Goal: Task Accomplishment & Management: Use online tool/utility

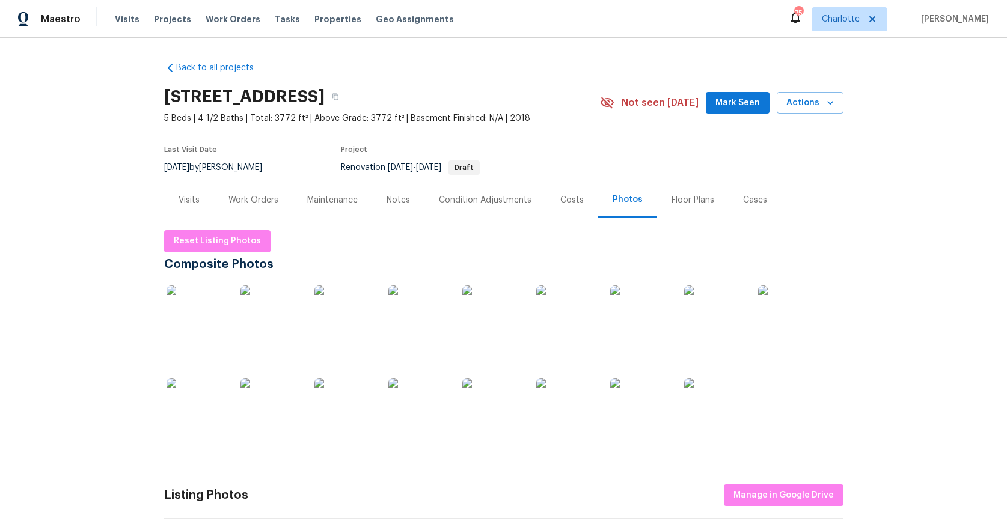
click at [478, 198] on div "Condition Adjustments" at bounding box center [485, 200] width 93 height 12
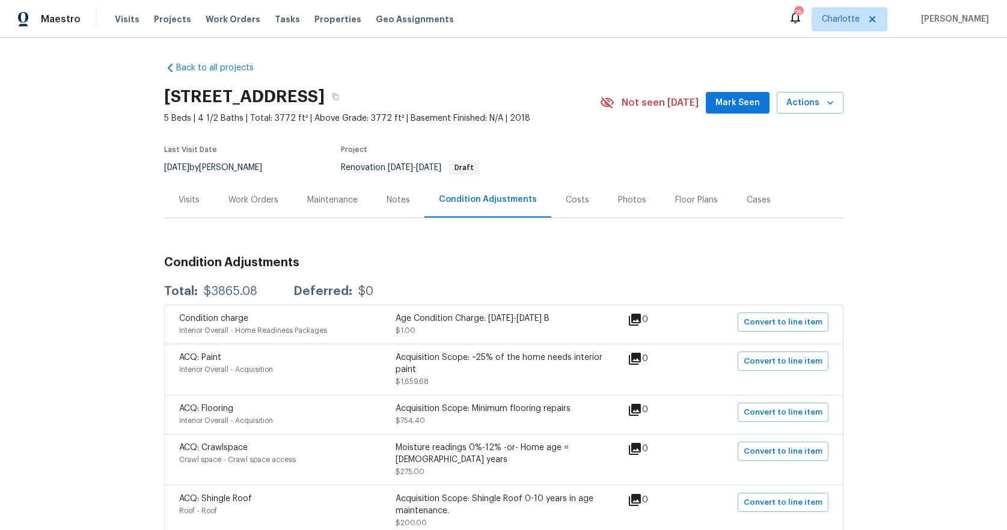
click at [342, 200] on div "Maintenance" at bounding box center [332, 200] width 51 height 12
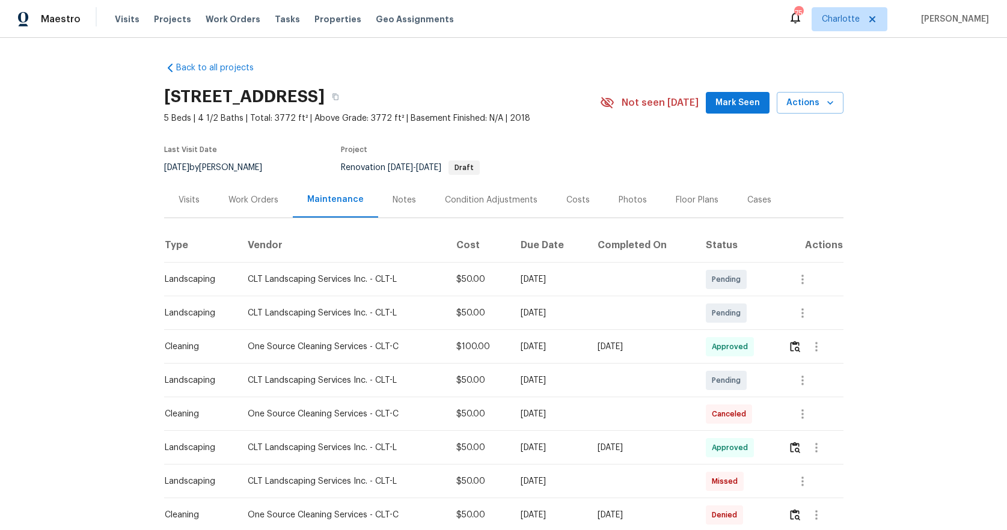
click at [264, 202] on div "Work Orders" at bounding box center [254, 200] width 50 height 12
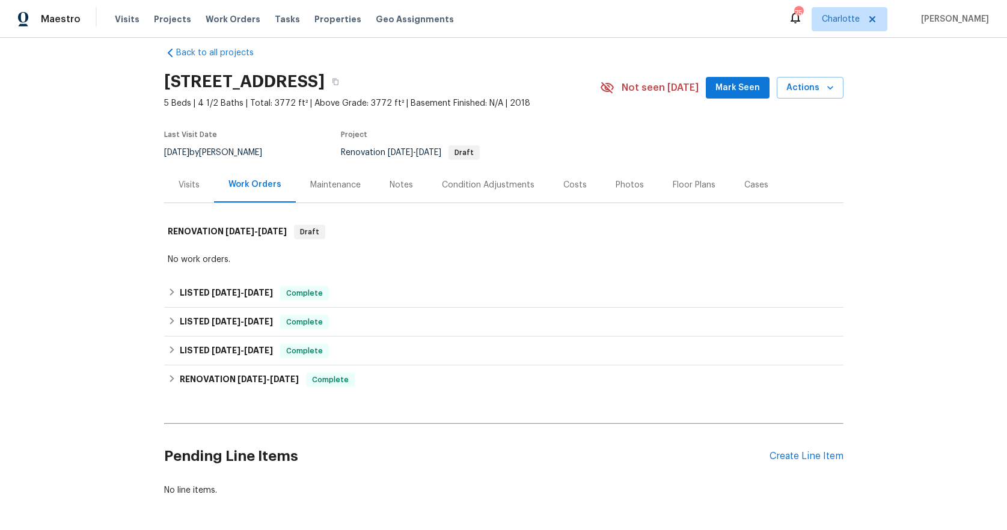
scroll to position [23, 0]
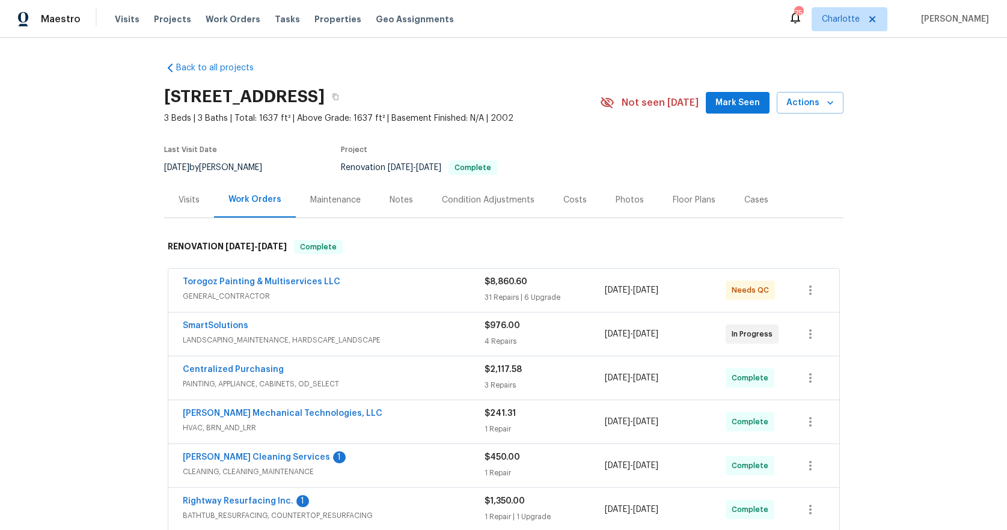
click at [397, 283] on div "Torogoz Painting & Multiservices LLC" at bounding box center [334, 283] width 302 height 14
click at [399, 278] on div "Torogoz Painting & Multiservices LLC" at bounding box center [334, 283] width 302 height 14
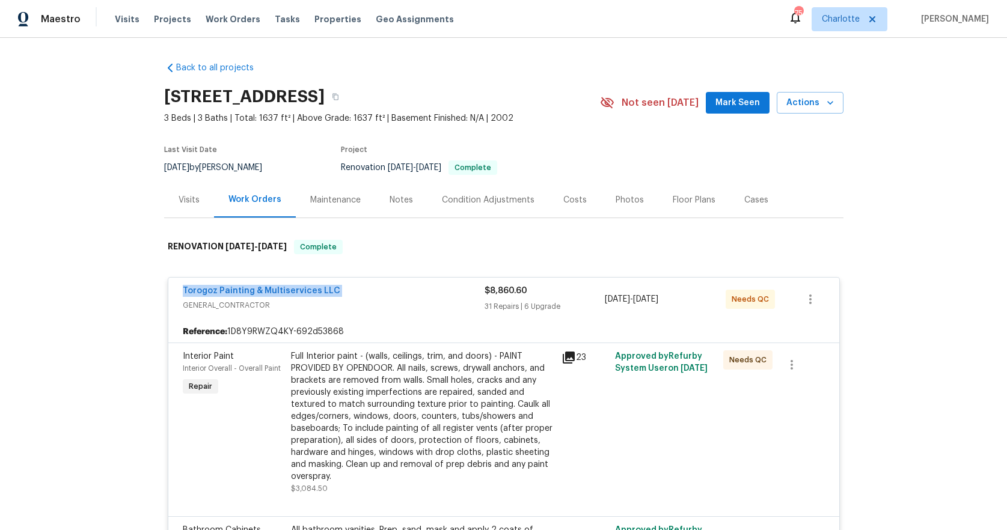
click at [428, 431] on div "Full Interior paint - (walls, ceilings, trim, and doors) - PAINT PROVIDED BY OP…" at bounding box center [422, 417] width 263 height 132
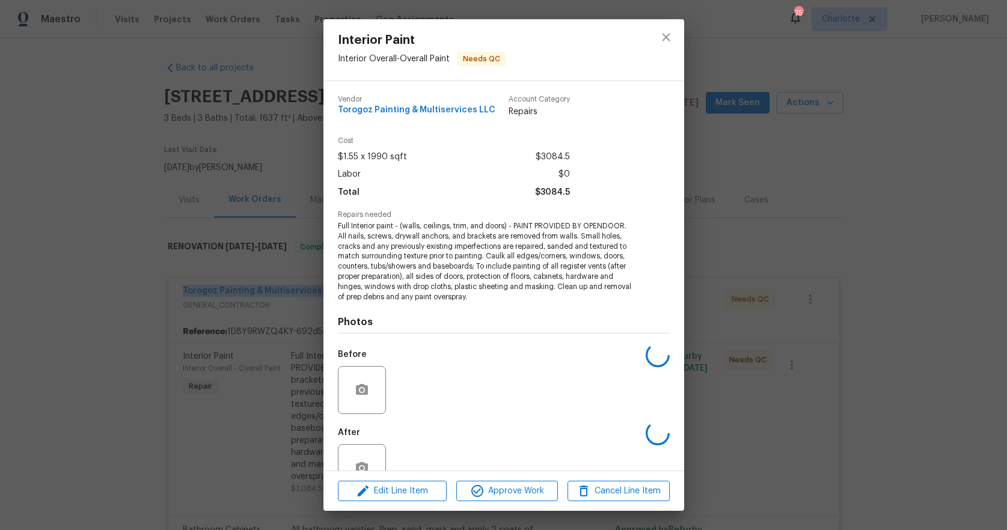
click at [428, 431] on div "After" at bounding box center [504, 461] width 332 height 78
click at [494, 492] on span "Approve Work" at bounding box center [507, 491] width 94 height 15
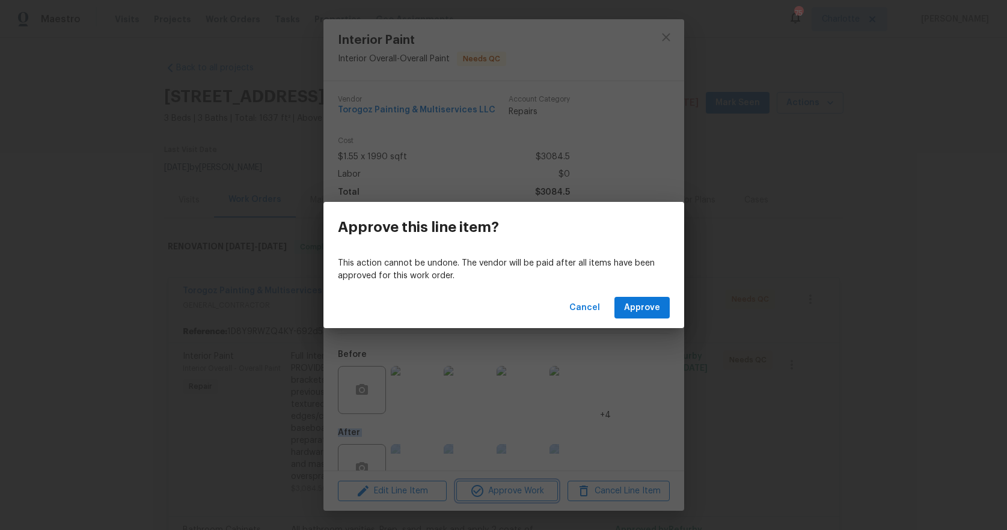
click at [494, 492] on div "Approve this line item? This action cannot be undone. The vendor will be paid a…" at bounding box center [503, 265] width 1007 height 530
